Goal: Task Accomplishment & Management: Use online tool/utility

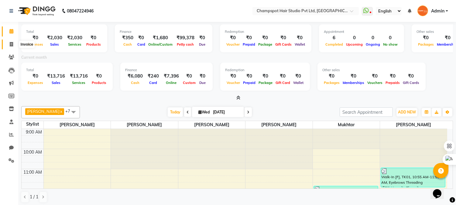
click at [10, 43] on icon at bounding box center [11, 44] width 3 height 5
select select "service"
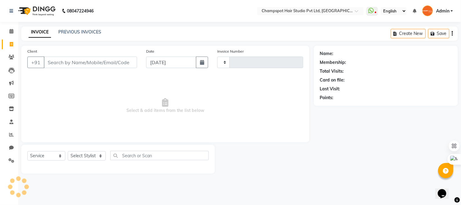
type input "2505"
select select "7690"
click at [77, 62] on input "Client" at bounding box center [90, 63] width 93 height 12
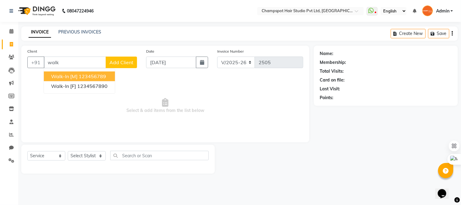
click at [79, 75] on ngb-highlight "123456789" at bounding box center [92, 76] width 27 height 6
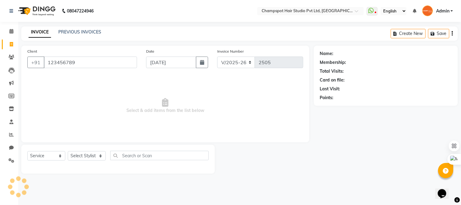
type input "123456789"
select select "1: Object"
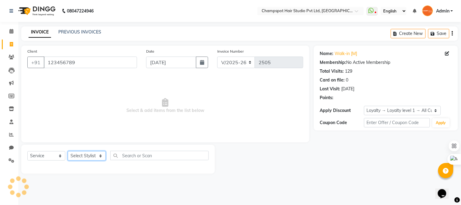
click at [87, 155] on select "Select Stylist Admin [PERSON_NAME] [PERSON_NAME] [PERSON_NAME] [PERSON_NAME] [P…" at bounding box center [87, 155] width 38 height 9
select select "69005"
click at [68, 151] on select "Select Stylist Admin [PERSON_NAME] [PERSON_NAME] [PERSON_NAME] [PERSON_NAME] [P…" at bounding box center [87, 155] width 38 height 9
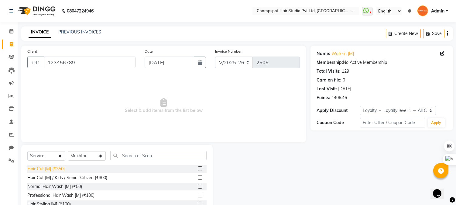
click at [49, 170] on div "Hair Cut [M] (₹350)" at bounding box center [45, 169] width 37 height 6
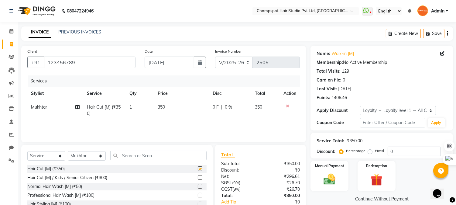
checkbox input "false"
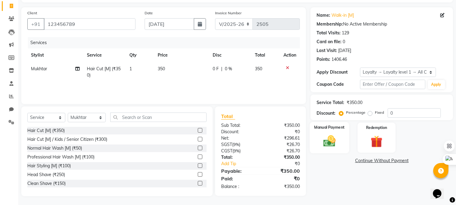
click at [323, 136] on img at bounding box center [330, 141] width 20 height 14
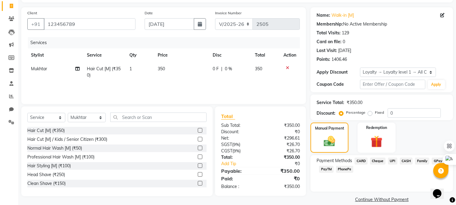
scroll to position [46, 0]
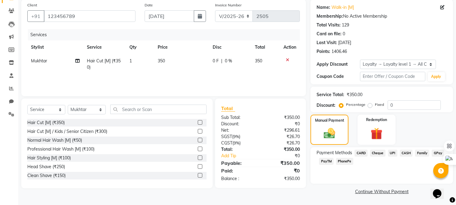
click at [407, 153] on span "CASH" at bounding box center [406, 153] width 13 height 7
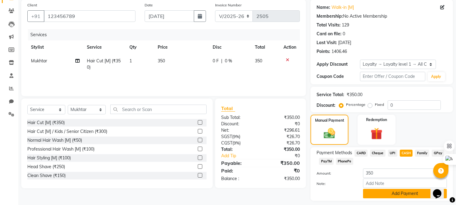
scroll to position [63, 0]
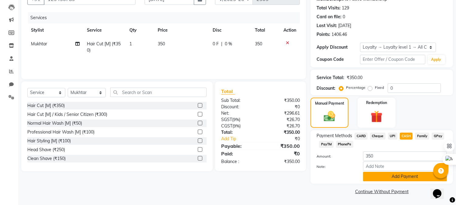
click at [379, 179] on button "Add Payment" at bounding box center [405, 176] width 84 height 9
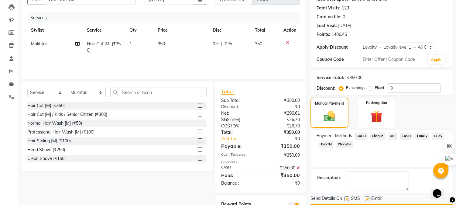
scroll to position [90, 0]
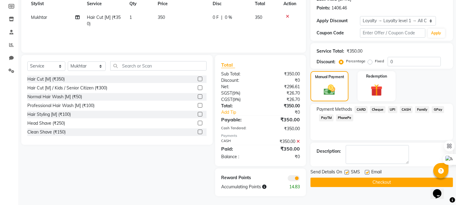
click at [344, 184] on button "Checkout" at bounding box center [382, 181] width 143 height 9
